Goal: Task Accomplishment & Management: Complete application form

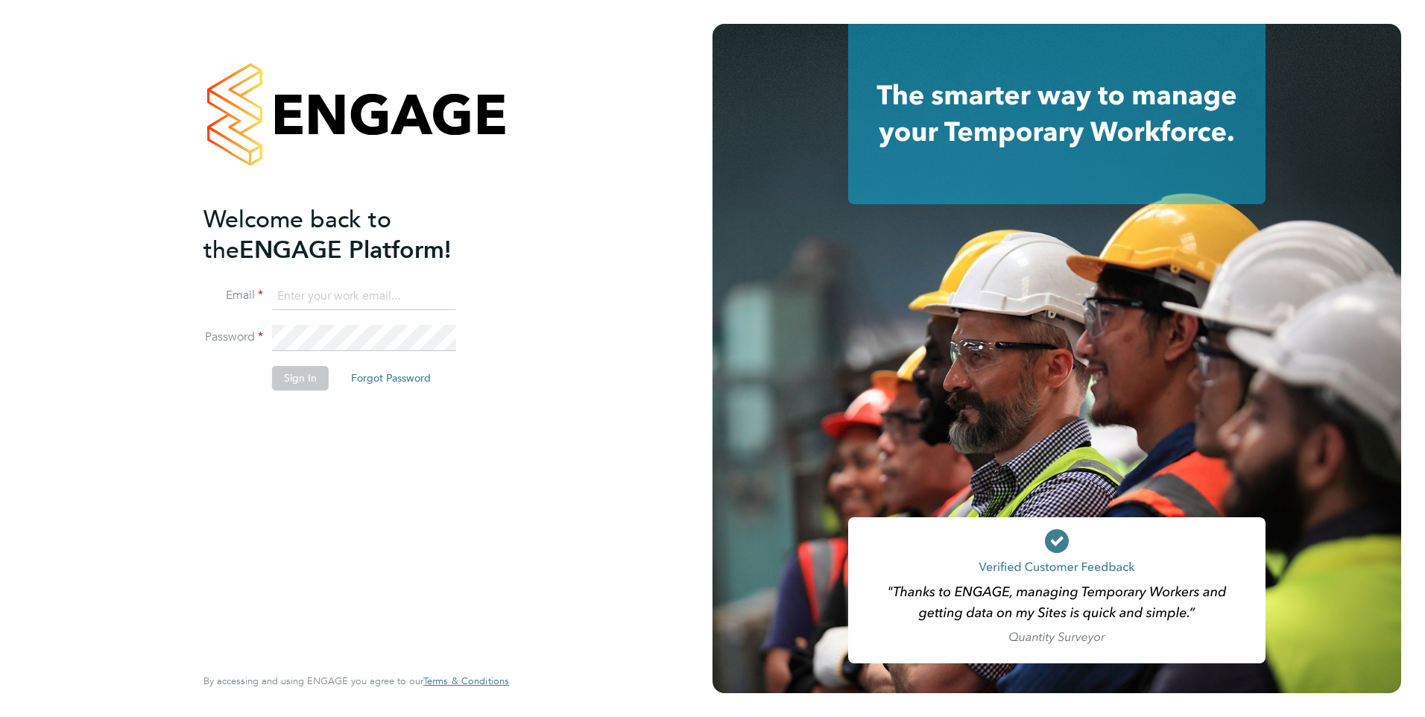
click at [315, 292] on input at bounding box center [364, 296] width 184 height 27
type input "[PERSON_NAME][EMAIL_ADDRESS][PERSON_NAME][DOMAIN_NAME]"
click at [303, 377] on button "Sign In" at bounding box center [300, 378] width 57 height 24
